Goal: Task Accomplishment & Management: Manage account settings

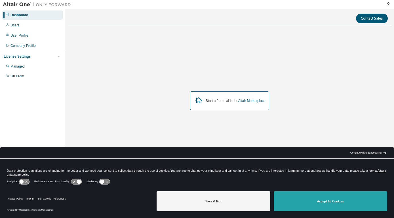
click at [326, 198] on button "Accept All Cookies" at bounding box center [329, 201] width 113 height 20
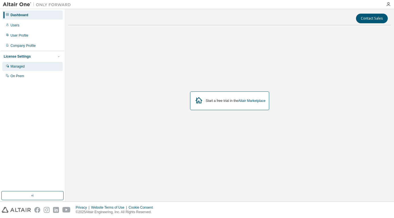
click at [22, 68] on div "Managed" at bounding box center [17, 66] width 14 height 5
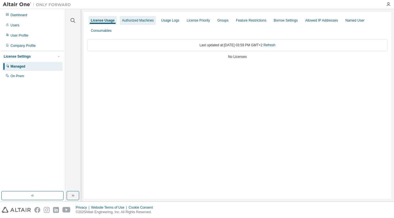
click at [131, 19] on div "Authorized Machines" at bounding box center [138, 20] width 32 height 5
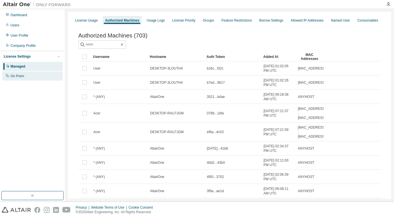
click at [18, 76] on div "On Prem" at bounding box center [17, 76] width 14 height 5
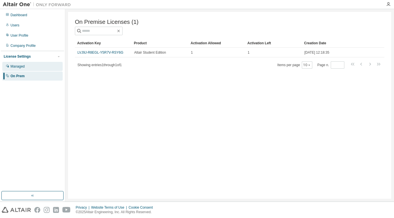
click at [20, 68] on div "Managed" at bounding box center [17, 66] width 14 height 5
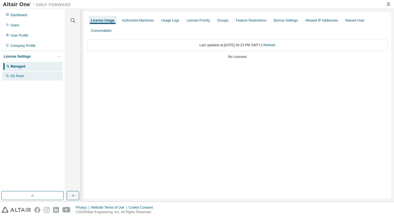
click at [18, 74] on div "On Prem" at bounding box center [17, 76] width 14 height 5
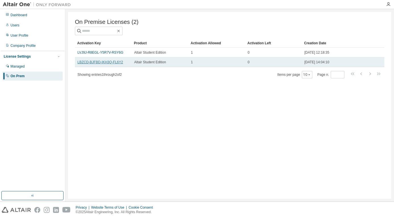
click at [93, 62] on link "LBZCD-BJFBD-IKH3Q-FL6Y2" at bounding box center [100, 62] width 46 height 4
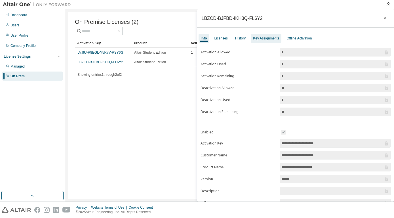
click at [263, 39] on div "Key Assignments" at bounding box center [266, 38] width 26 height 5
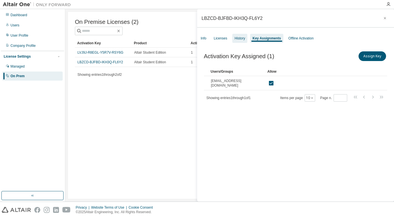
click at [240, 39] on div "History" at bounding box center [239, 38] width 10 height 5
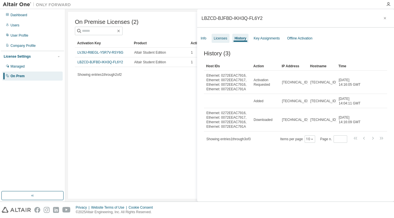
click at [221, 38] on div "Licenses" at bounding box center [220, 38] width 13 height 5
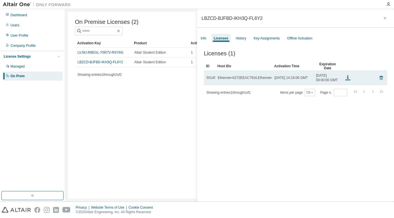
click at [347, 79] on icon at bounding box center [347, 78] width 3 height 1
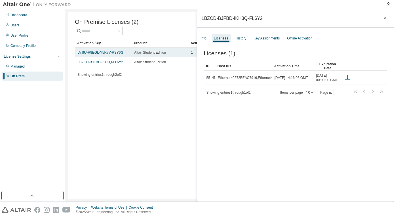
click at [176, 53] on div "Altair Student Edition" at bounding box center [160, 52] width 52 height 5
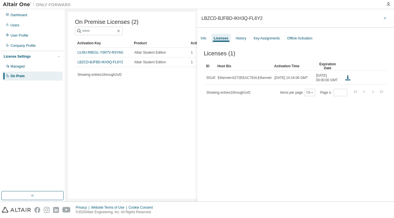
click at [385, 17] on icon "button" at bounding box center [385, 18] width 4 height 5
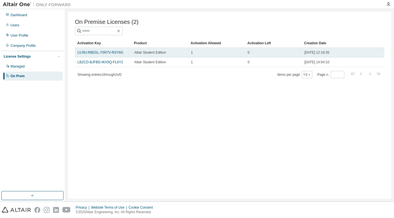
click at [345, 51] on td "2024-02-08 12:18:35" at bounding box center [331, 53] width 60 height 10
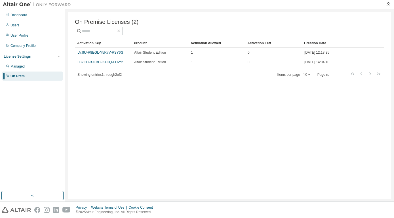
click at [115, 136] on div "On Premise Licenses (2) Clear Load Save Save As Field Operator Value Select fil…" at bounding box center [229, 105] width 323 height 186
click at [388, 3] on icon "button" at bounding box center [388, 4] width 5 height 5
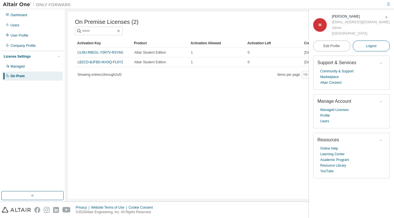
click at [373, 46] on span "Logout" at bounding box center [371, 46] width 10 height 6
